Goal: Task Accomplishment & Management: Manage account settings

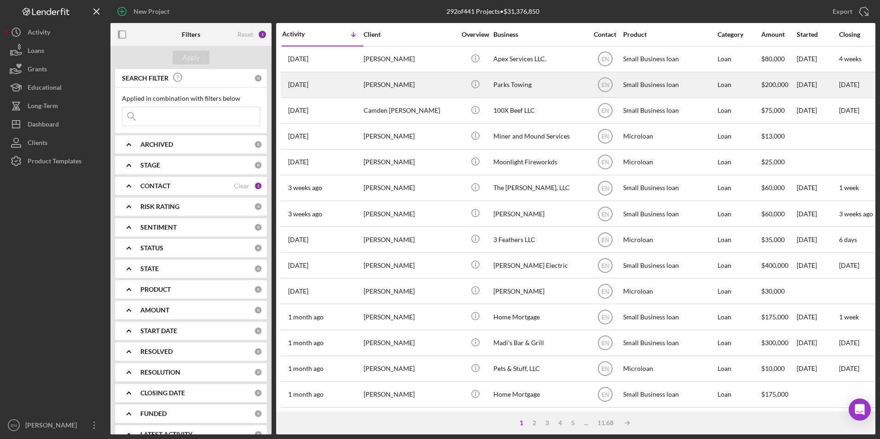
click at [396, 83] on div "[PERSON_NAME]" at bounding box center [409, 85] width 92 height 24
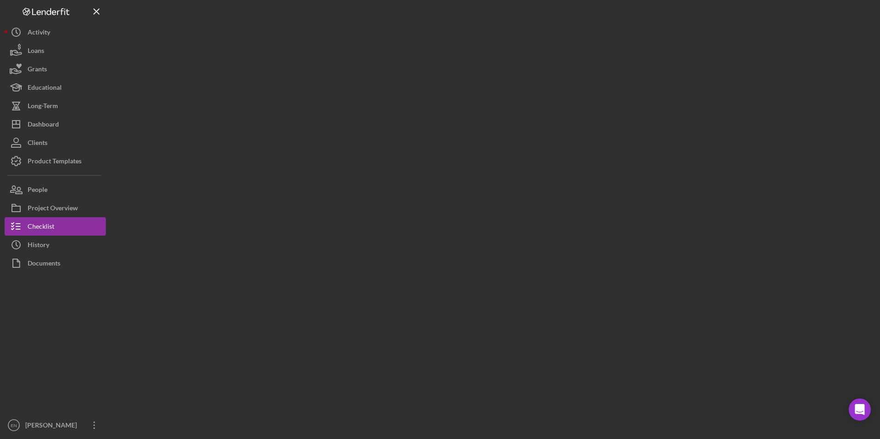
click at [396, 83] on div at bounding box center [492, 217] width 765 height 434
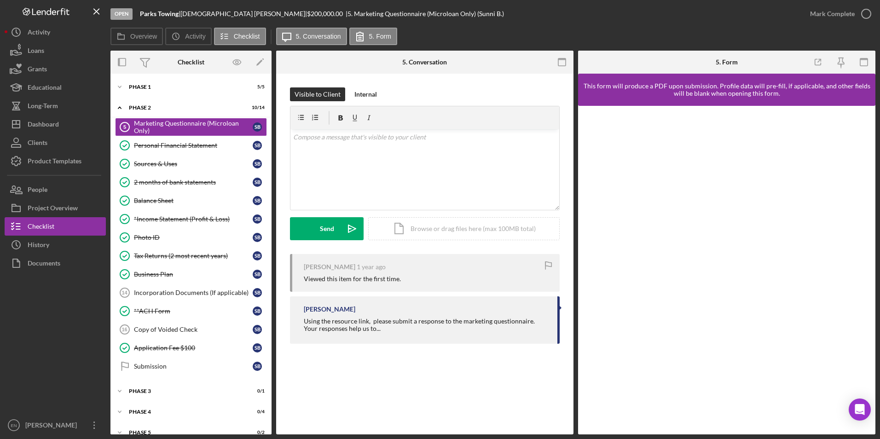
click at [41, 311] on div at bounding box center [55, 344] width 101 height 144
click at [208, 87] on div "Phase 1" at bounding box center [194, 87] width 131 height 6
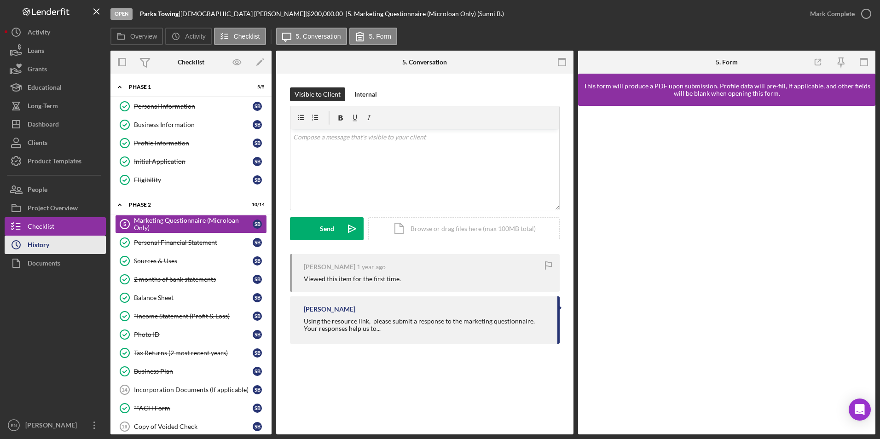
click at [39, 247] on div "History" at bounding box center [39, 246] width 22 height 21
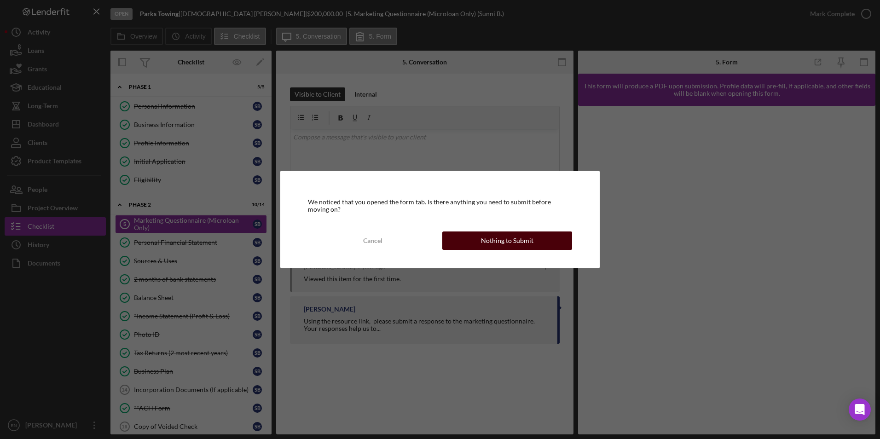
click at [497, 247] on div "Nothing to Submit" at bounding box center [507, 240] width 52 height 18
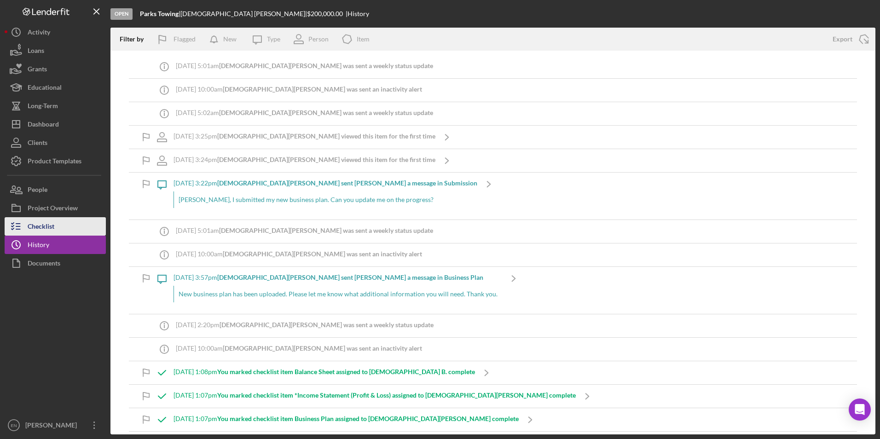
click at [34, 224] on div "Checklist" at bounding box center [41, 227] width 27 height 21
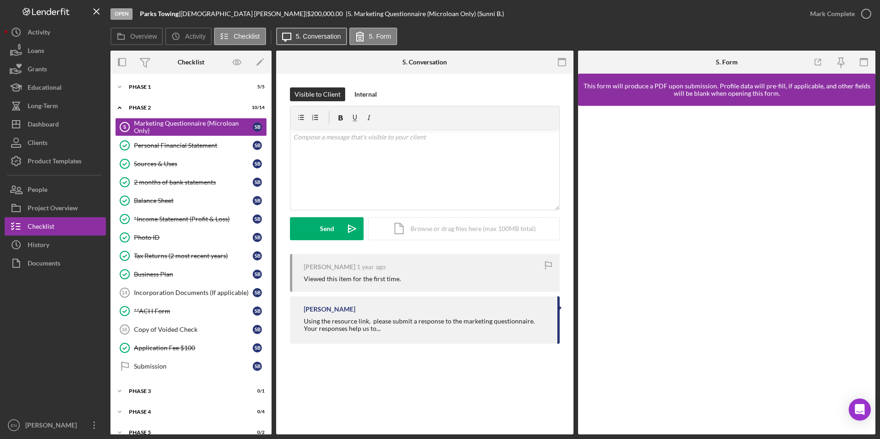
click at [300, 40] on label "5. Conversation" at bounding box center [318, 36] width 45 height 7
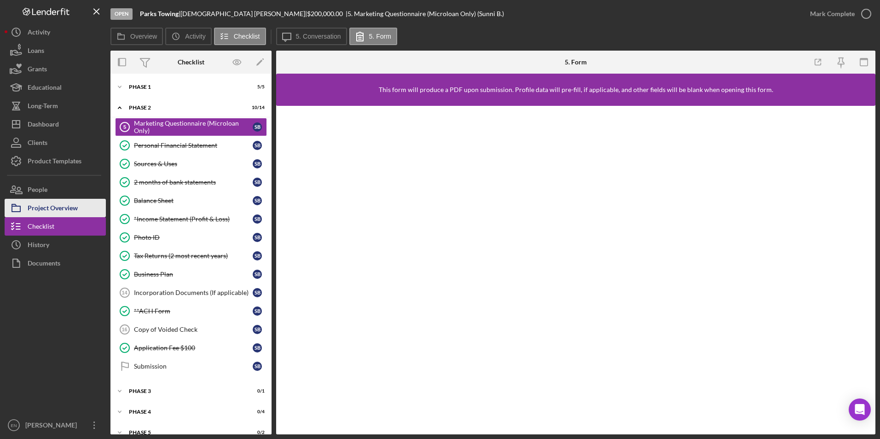
click at [68, 208] on div "Project Overview" at bounding box center [53, 209] width 50 height 21
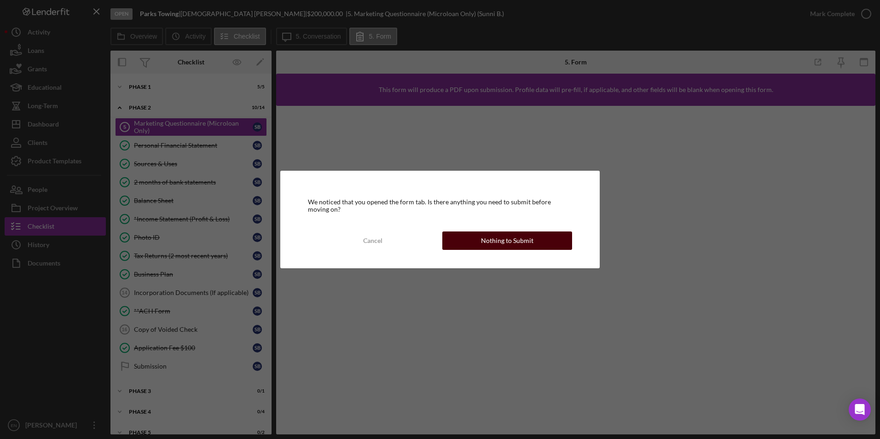
click at [530, 246] on div "Nothing to Submit" at bounding box center [507, 240] width 52 height 18
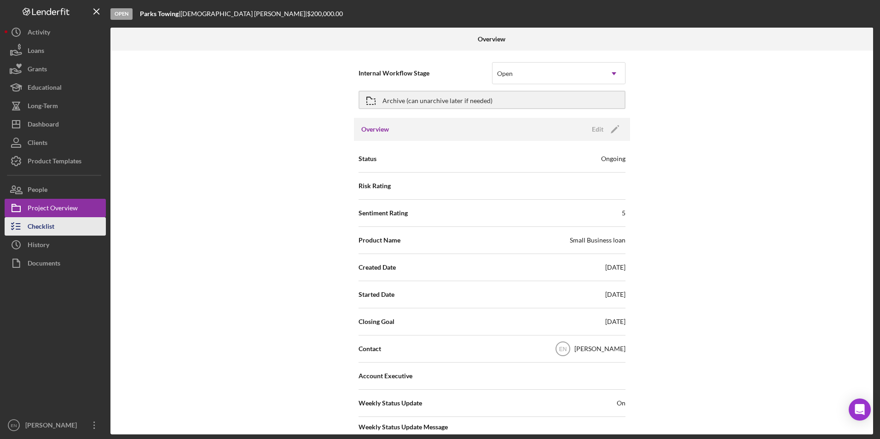
click at [49, 228] on div "Checklist" at bounding box center [41, 227] width 27 height 21
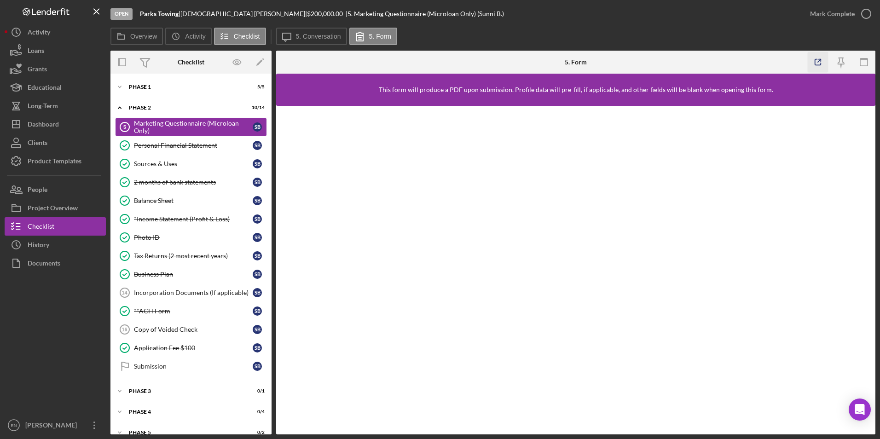
click at [817, 60] on icon "button" at bounding box center [818, 62] width 21 height 21
click at [54, 160] on div "Product Templates" at bounding box center [55, 162] width 54 height 21
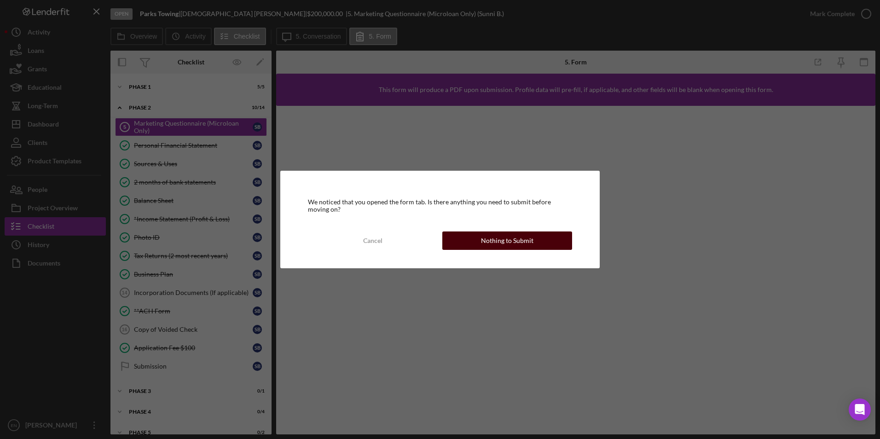
click at [524, 240] on div "Nothing to Submit" at bounding box center [507, 240] width 52 height 18
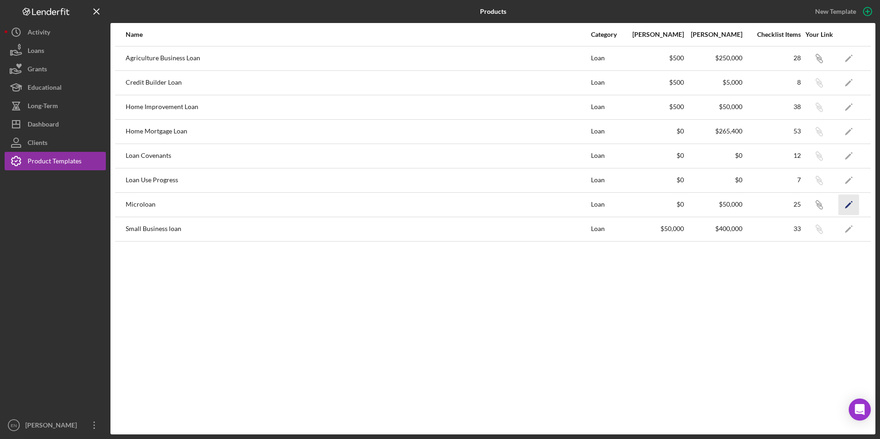
click at [851, 208] on icon "Icon/Edit" at bounding box center [848, 204] width 21 height 21
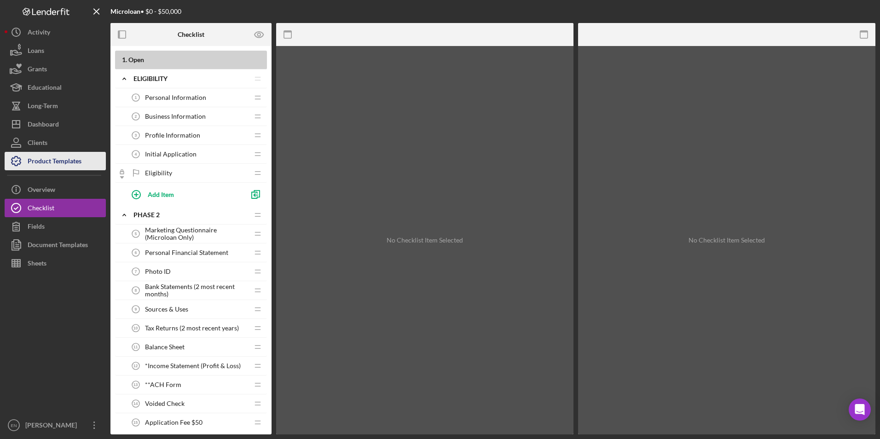
click at [72, 165] on div "Product Templates" at bounding box center [55, 162] width 54 height 21
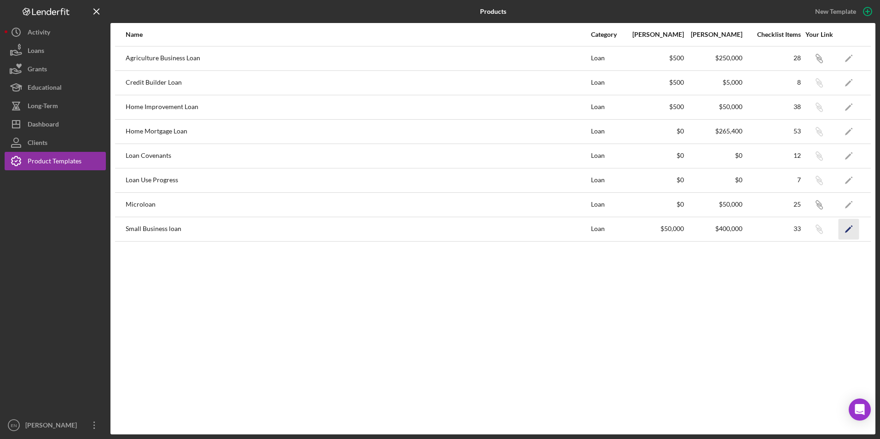
click at [848, 230] on polygon "button" at bounding box center [848, 229] width 6 height 6
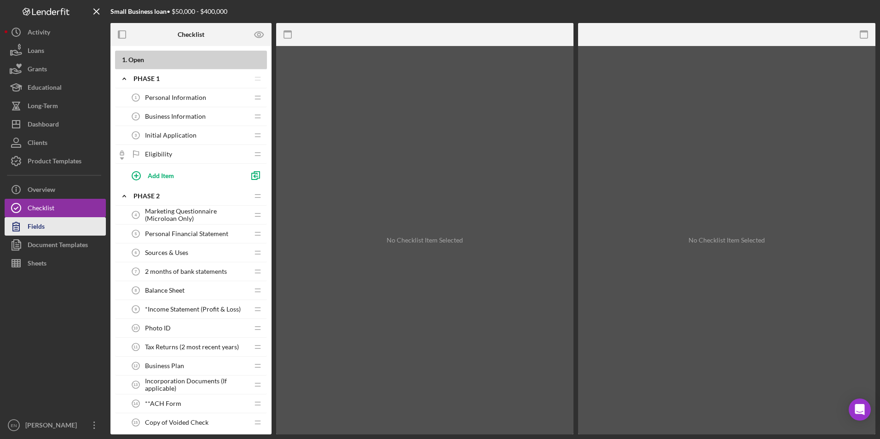
click at [62, 228] on button "Fields" at bounding box center [55, 226] width 101 height 18
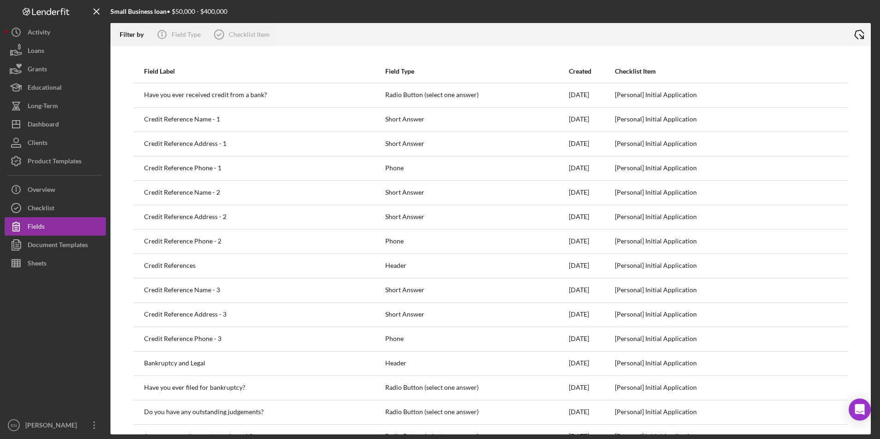
click at [861, 35] on icon "Icon/Export" at bounding box center [859, 34] width 23 height 23
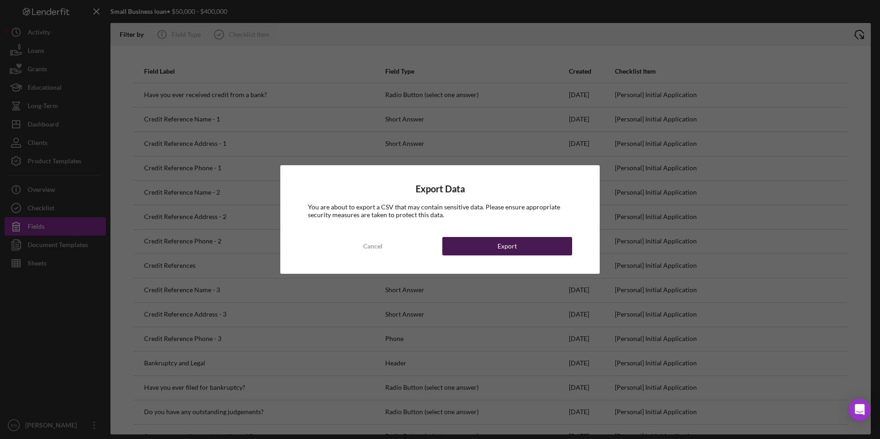
click at [528, 247] on button "Export" at bounding box center [507, 246] width 130 height 18
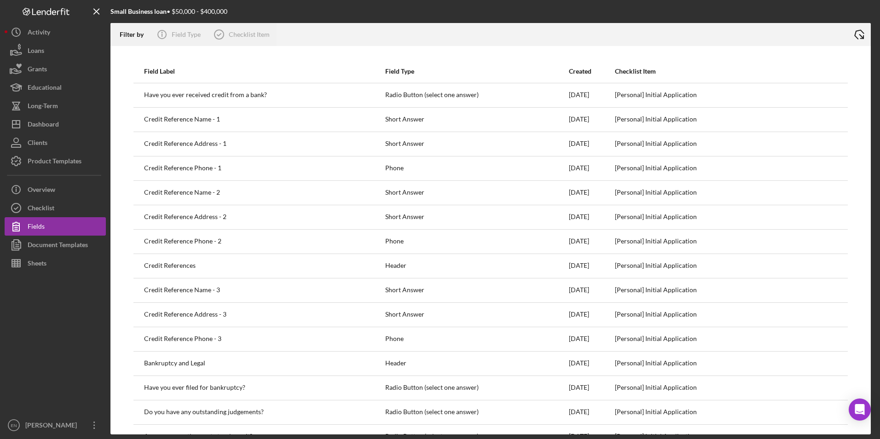
click at [859, 32] on icon "Icon/Export" at bounding box center [859, 34] width 23 height 23
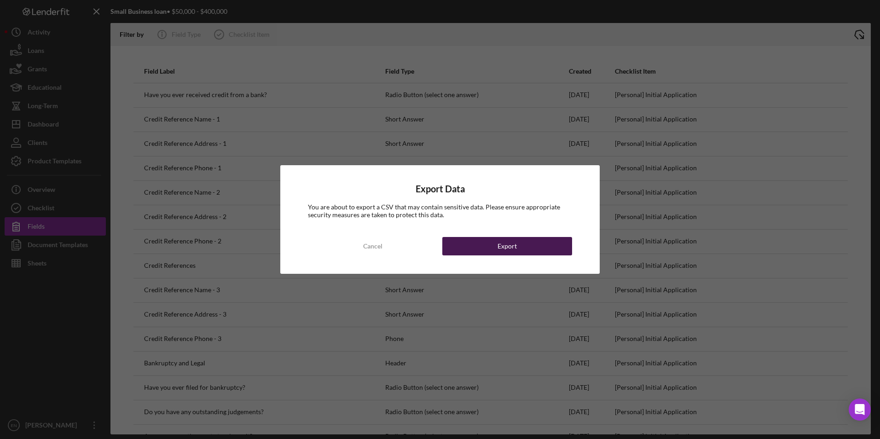
click at [498, 251] on div "Export" at bounding box center [506, 246] width 19 height 18
click at [369, 247] on div "Cancel" at bounding box center [372, 246] width 19 height 18
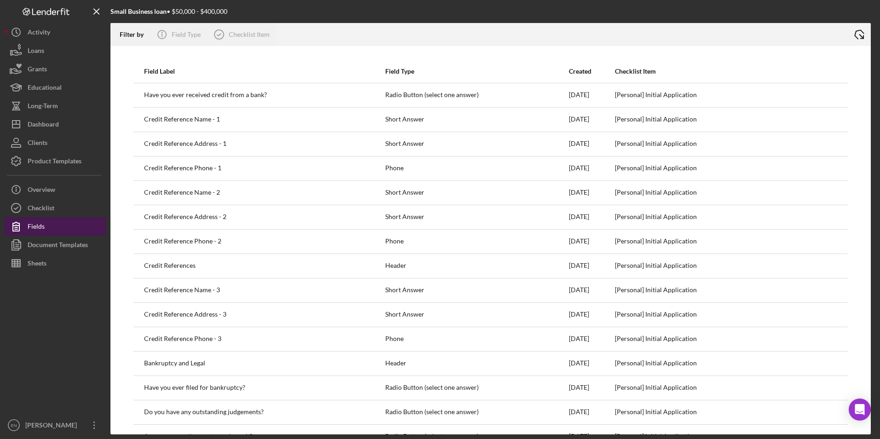
click at [61, 228] on button "Fields" at bounding box center [55, 226] width 101 height 18
click at [860, 35] on line at bounding box center [862, 37] width 4 height 4
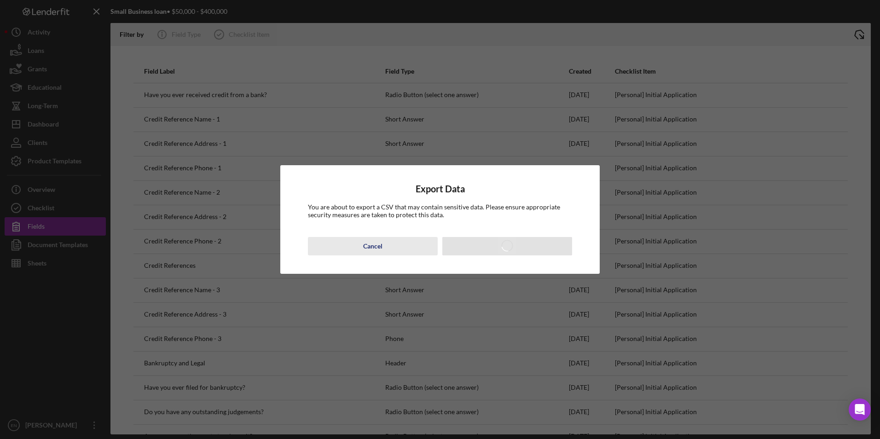
click at [380, 248] on div "Cancel" at bounding box center [372, 246] width 19 height 18
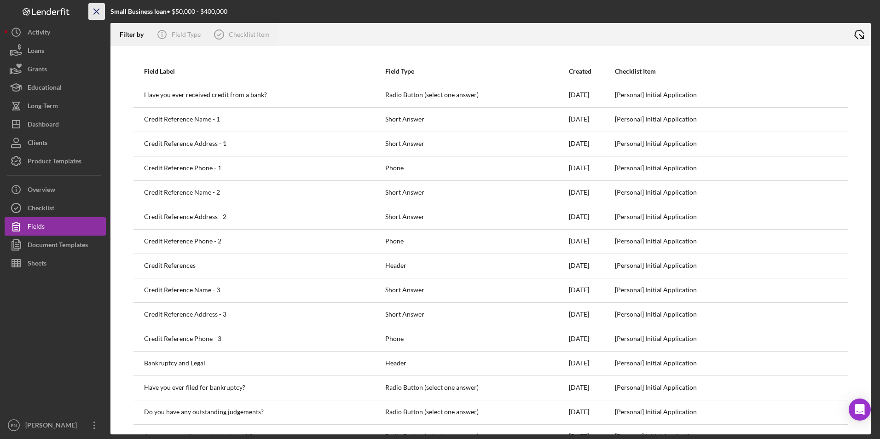
click at [96, 9] on icon "Icon/Menu Close" at bounding box center [97, 11] width 21 height 21
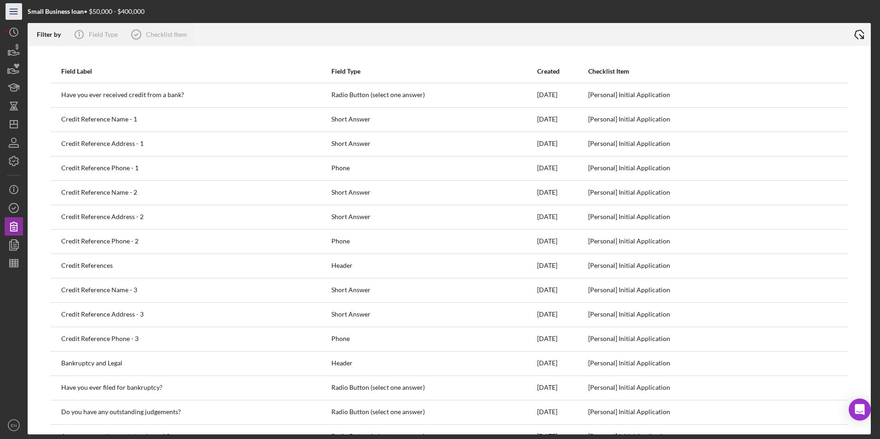
click at [12, 12] on line "button" at bounding box center [13, 12] width 7 height 0
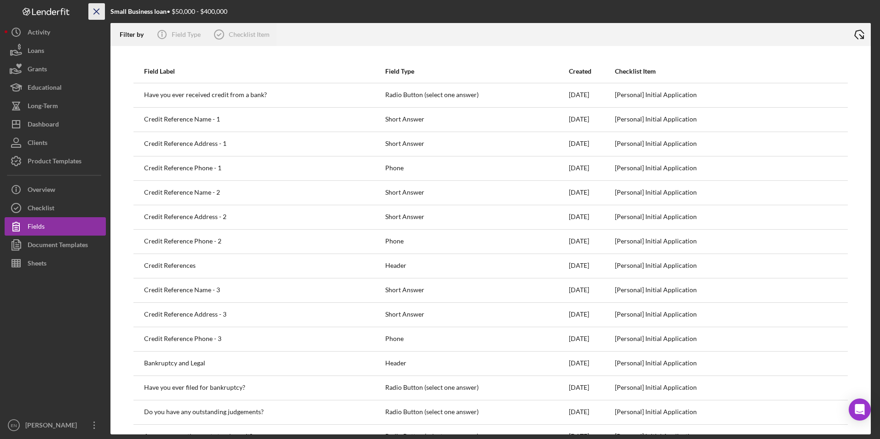
click at [97, 9] on icon "Icon/Menu Close" at bounding box center [97, 11] width 21 height 21
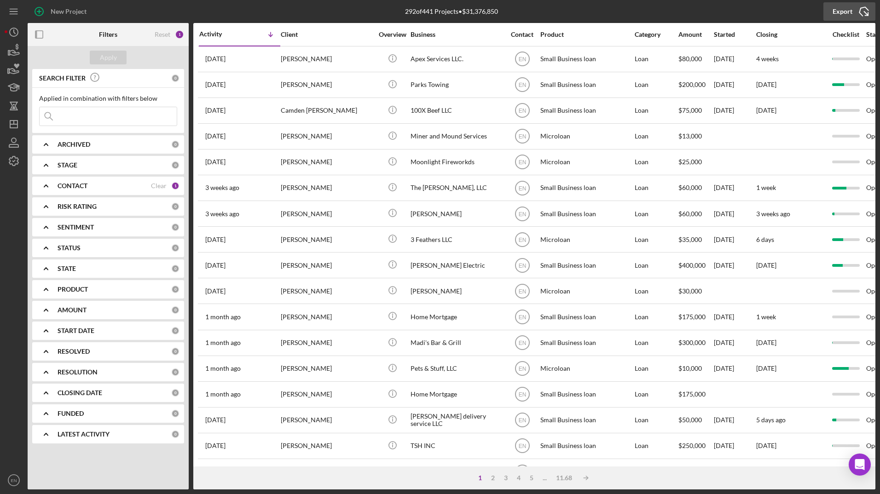
click at [867, 12] on icon "Icon/Export" at bounding box center [863, 11] width 23 height 23
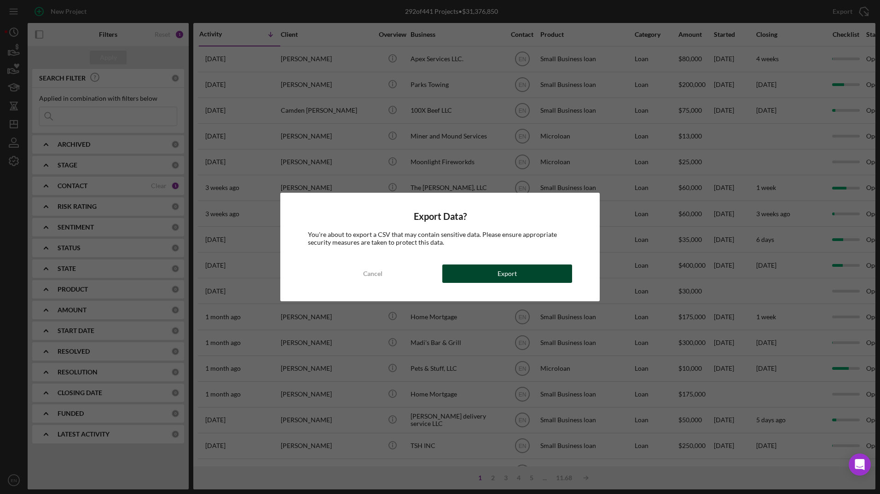
click at [499, 279] on div "Export" at bounding box center [506, 274] width 19 height 18
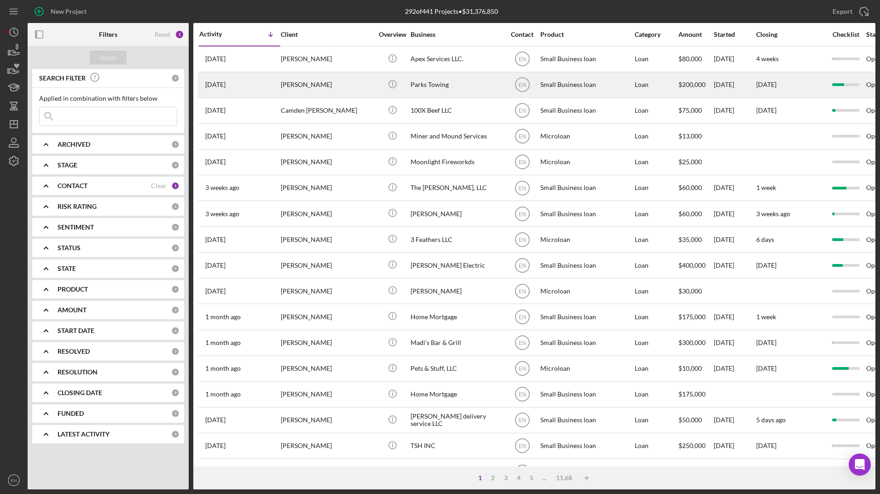
click at [277, 83] on div "[DATE] [PERSON_NAME]" at bounding box center [239, 85] width 81 height 24
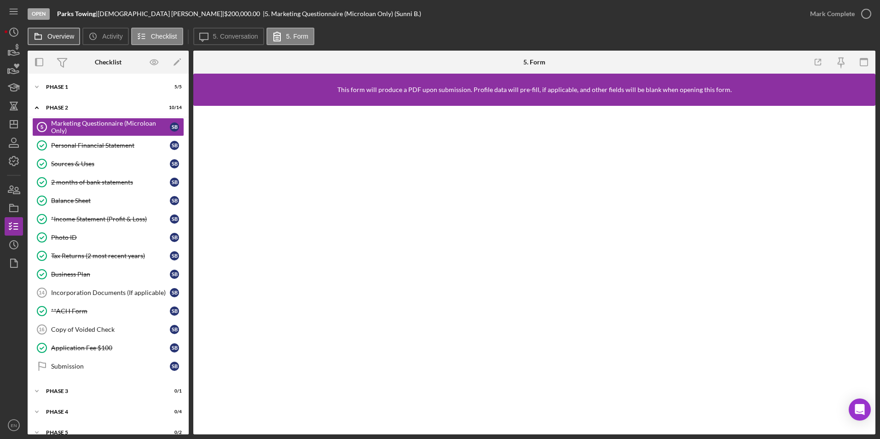
click at [56, 36] on label "Overview" at bounding box center [60, 36] width 27 height 7
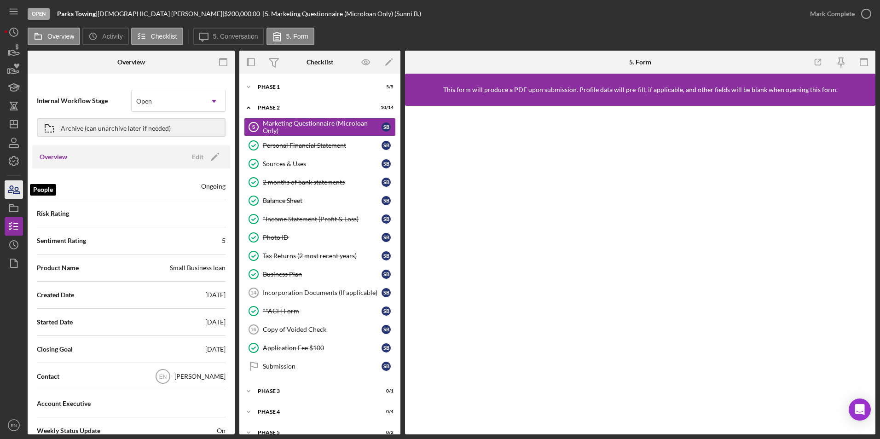
click at [12, 191] on icon "button" at bounding box center [13, 189] width 23 height 23
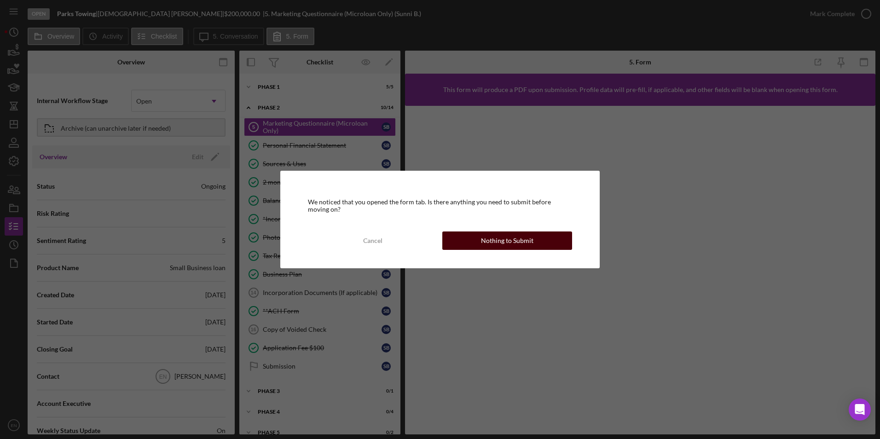
click at [493, 248] on div "Nothing to Submit" at bounding box center [507, 240] width 52 height 18
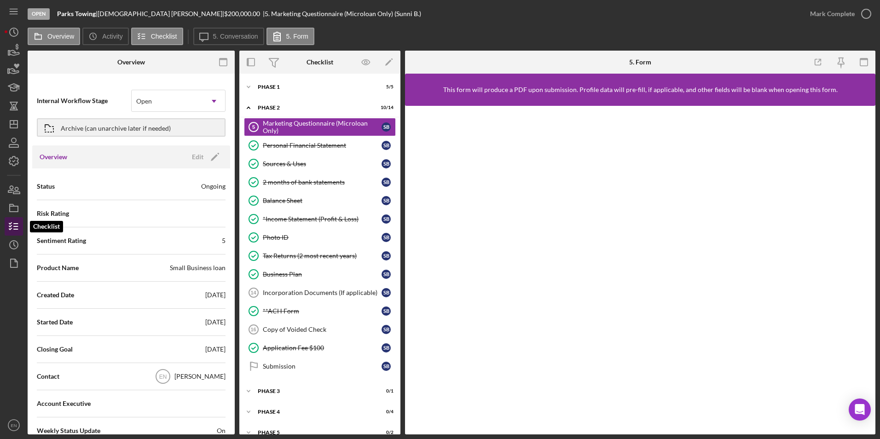
click at [16, 231] on icon "button" at bounding box center [13, 226] width 23 height 23
click at [14, 209] on icon "button" at bounding box center [13, 207] width 23 height 23
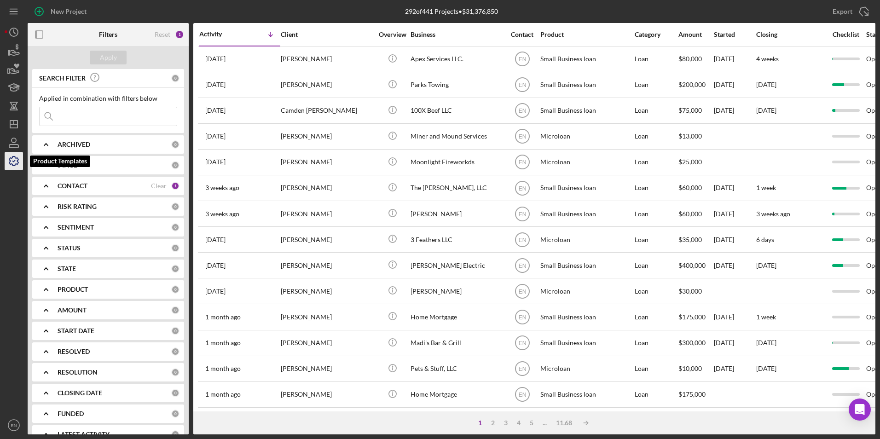
click at [14, 159] on icon "button" at bounding box center [13, 161] width 23 height 23
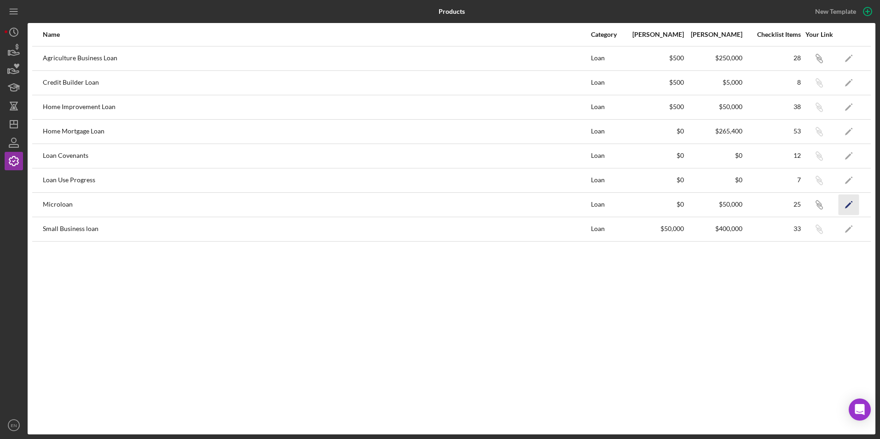
click at [845, 204] on icon "Icon/Edit" at bounding box center [848, 204] width 21 height 21
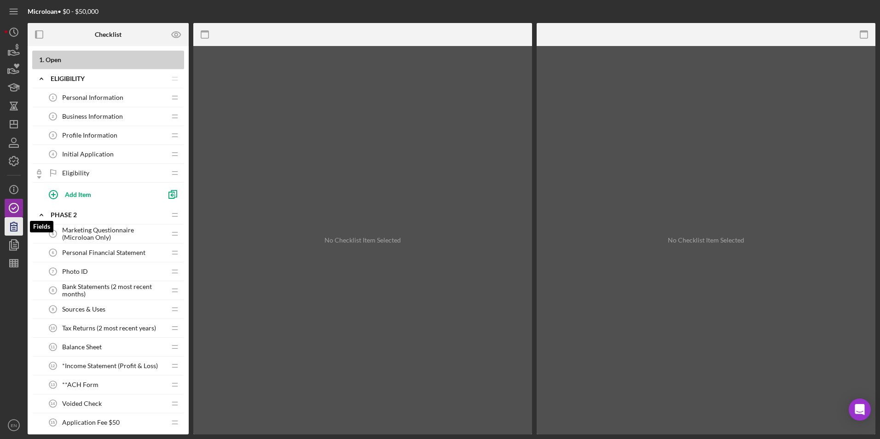
click at [17, 229] on icon "button" at bounding box center [14, 226] width 6 height 9
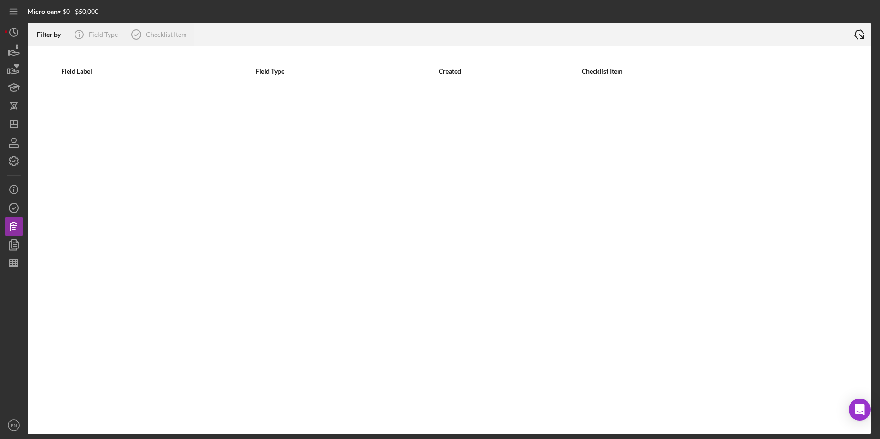
click at [862, 38] on polyline at bounding box center [862, 37] width 5 height 5
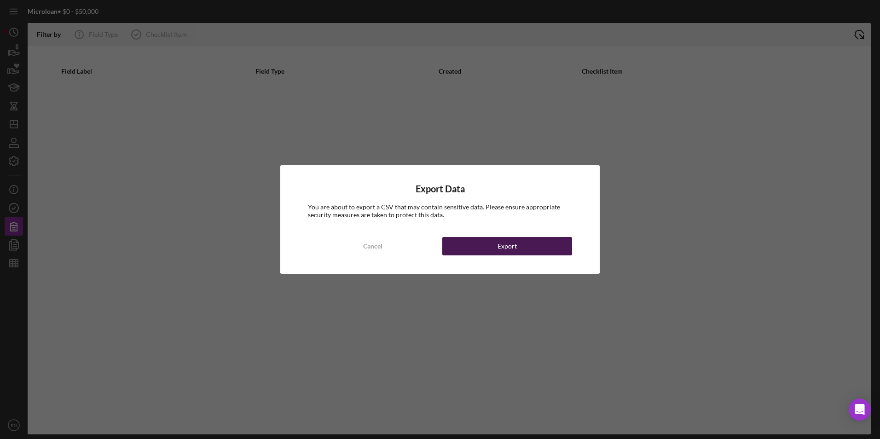
click at [514, 246] on div "Export" at bounding box center [506, 246] width 19 height 18
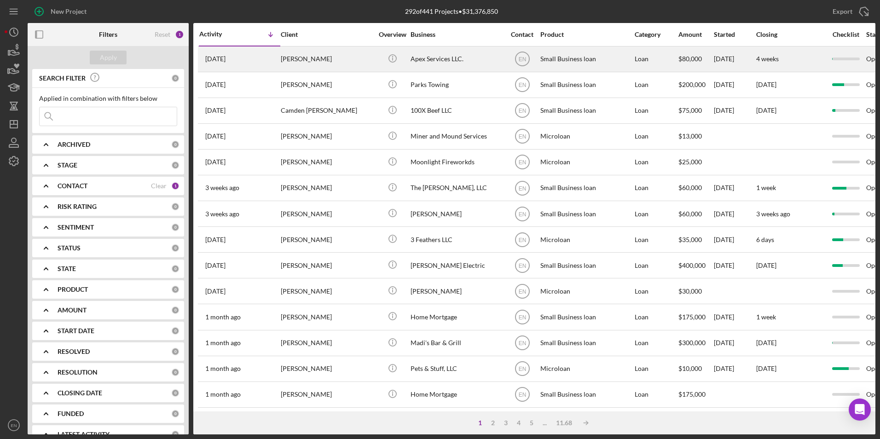
click at [298, 59] on div "[PERSON_NAME]" at bounding box center [327, 59] width 92 height 24
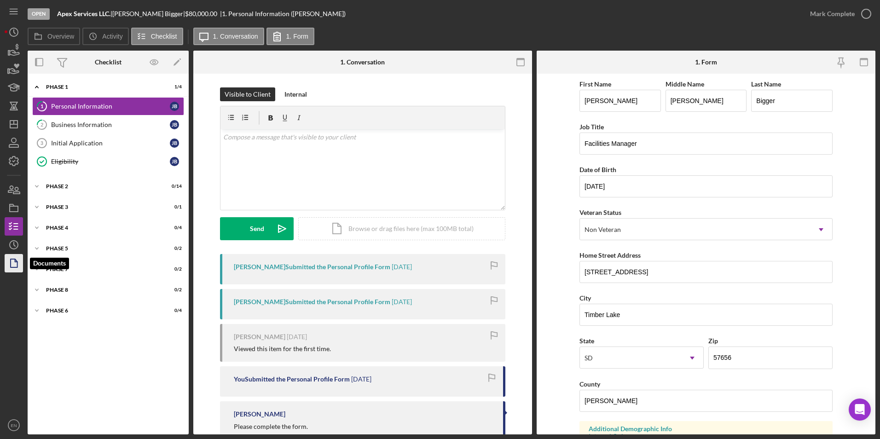
click at [17, 267] on polygon "button" at bounding box center [14, 263] width 7 height 8
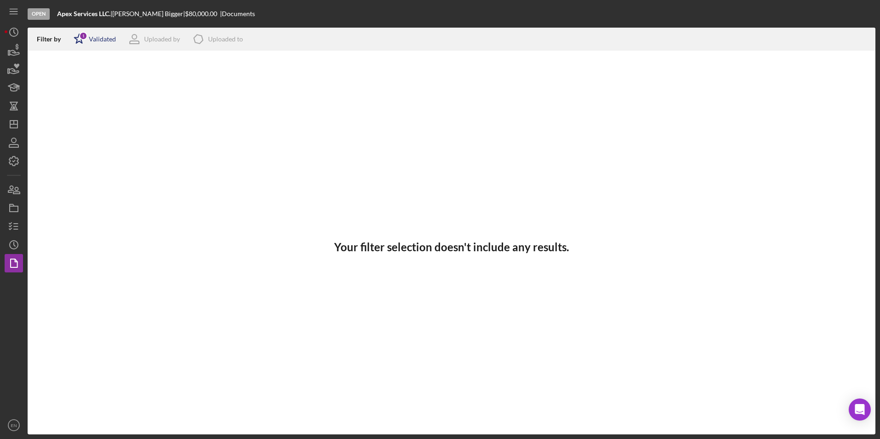
click at [97, 40] on div "Validated" at bounding box center [102, 38] width 27 height 7
click at [90, 169] on div "Your filter selection doesn't include any results." at bounding box center [452, 247] width 848 height 375
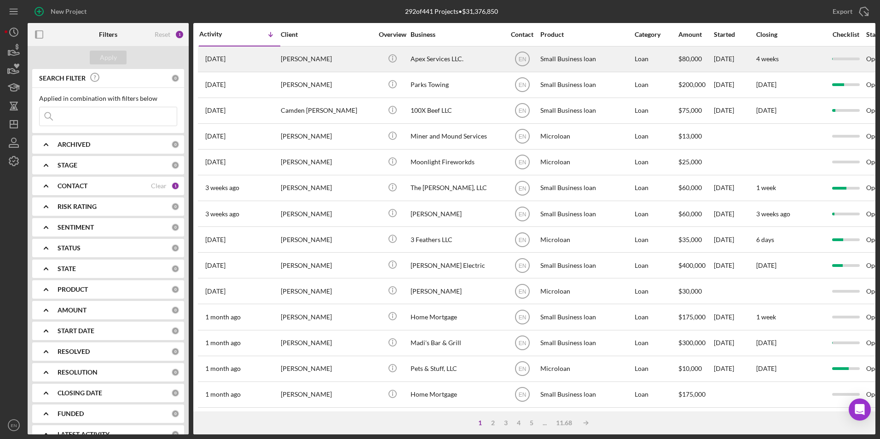
click at [325, 57] on div "[PERSON_NAME]" at bounding box center [327, 59] width 92 height 24
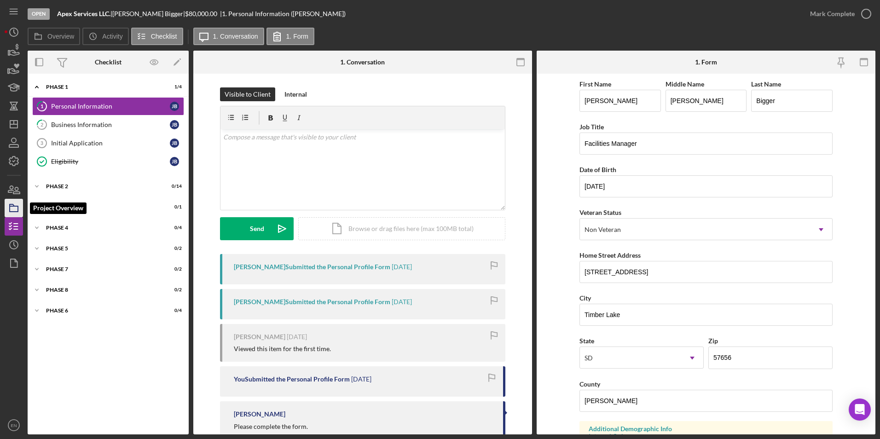
click at [21, 211] on icon "button" at bounding box center [13, 207] width 23 height 23
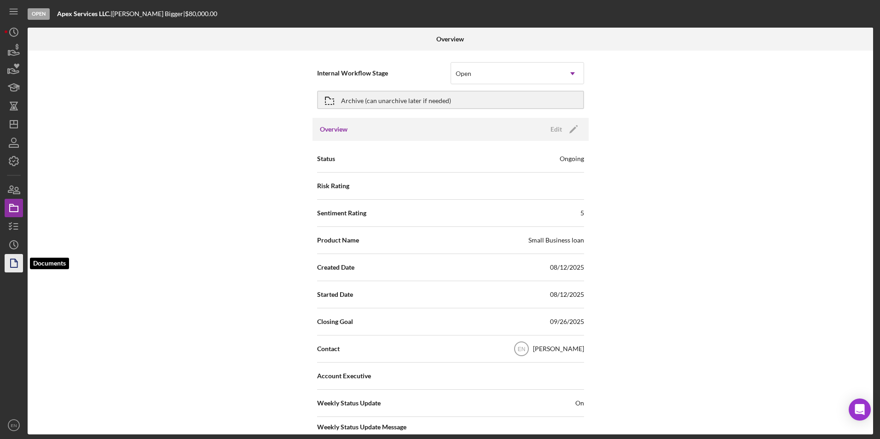
click at [13, 269] on icon "button" at bounding box center [13, 263] width 23 height 23
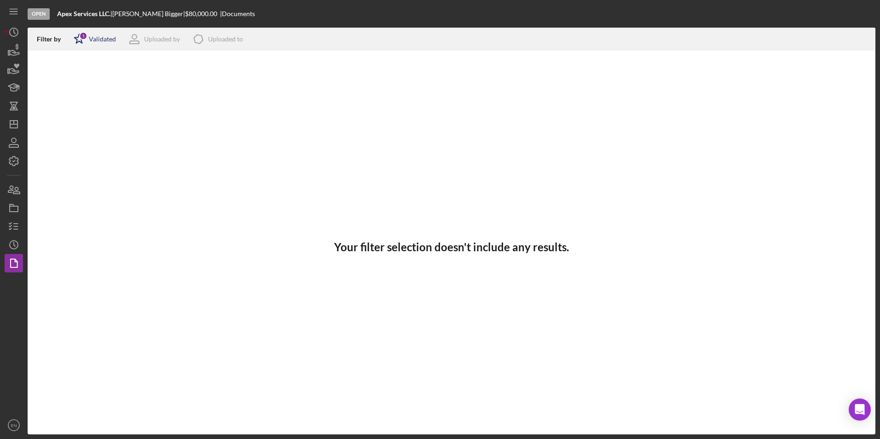
click at [92, 40] on div "Validated" at bounding box center [102, 38] width 27 height 7
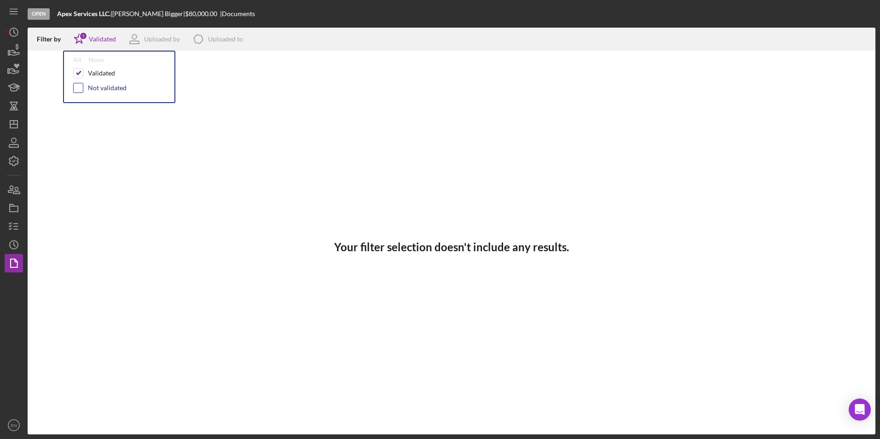
click at [78, 87] on input "checkbox" at bounding box center [78, 87] width 9 height 9
checkbox input "true"
